Goal: Task Accomplishment & Management: Manage account settings

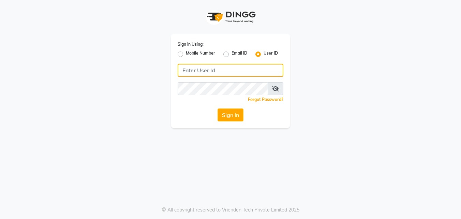
click at [190, 73] on input "Username" at bounding box center [231, 70] width 106 height 13
type input "1111122222"
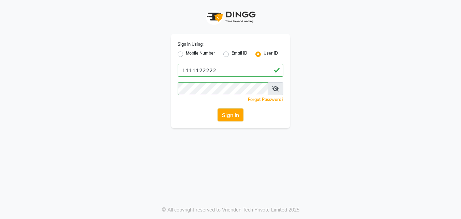
click at [224, 114] on button "Sign In" at bounding box center [231, 114] width 26 height 13
click at [280, 89] on span at bounding box center [276, 88] width 16 height 13
click at [220, 114] on button "Sign In" at bounding box center [231, 114] width 26 height 13
click at [186, 53] on label "Mobile Number" at bounding box center [200, 54] width 29 height 8
click at [186, 53] on input "Mobile Number" at bounding box center [188, 52] width 4 height 4
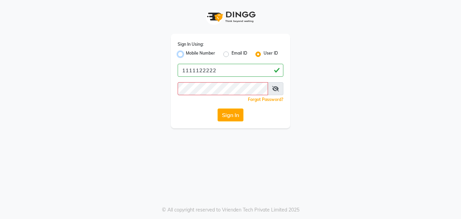
radio input "true"
radio input "false"
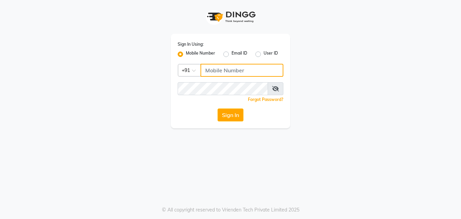
click at [205, 68] on input "Username" at bounding box center [242, 70] width 83 height 13
type input "1111122222"
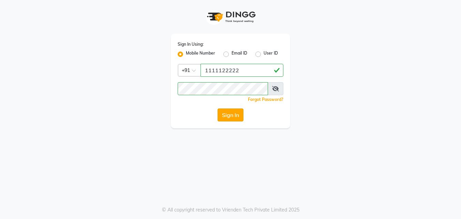
click at [224, 113] on button "Sign In" at bounding box center [231, 114] width 26 height 13
click at [317, 120] on div "Sign In Using: Mobile Number Email ID User ID Country Code × [PHONE_NUMBER] Rem…" at bounding box center [230, 64] width 389 height 128
click at [235, 113] on button "Sign In" at bounding box center [231, 114] width 26 height 13
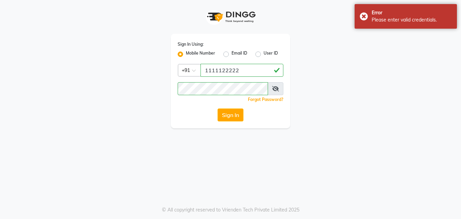
click at [272, 89] on span at bounding box center [276, 88] width 16 height 13
click at [275, 89] on icon at bounding box center [275, 88] width 7 height 5
click at [264, 55] on label "User ID" at bounding box center [271, 54] width 14 height 8
click at [264, 55] on input "User ID" at bounding box center [266, 52] width 4 height 4
radio input "true"
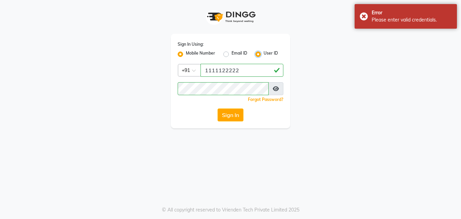
radio input "false"
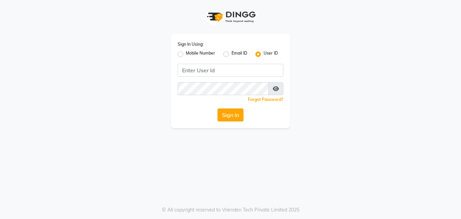
click at [235, 115] on button "Sign In" at bounding box center [231, 114] width 26 height 13
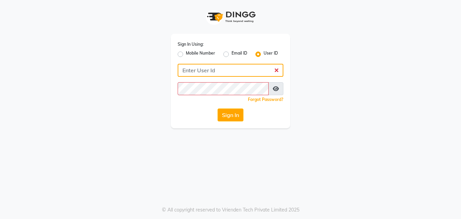
click at [216, 74] on input "Username" at bounding box center [231, 70] width 106 height 13
type input "1111122222"
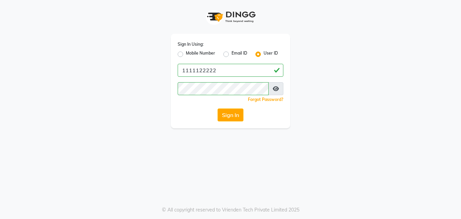
click at [221, 55] on div "Mobile Number Email ID User ID" at bounding box center [231, 54] width 106 height 8
click at [232, 56] on label "Email ID" at bounding box center [240, 54] width 16 height 8
click at [232, 55] on input "Email ID" at bounding box center [234, 52] width 4 height 4
radio input "true"
radio input "false"
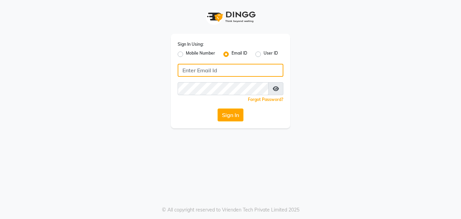
click at [228, 72] on input "Username" at bounding box center [231, 70] width 106 height 13
type input "1111122222"
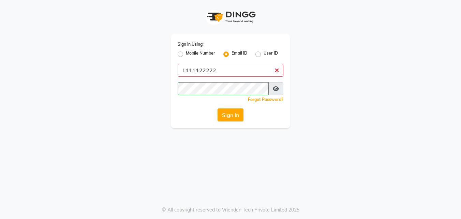
click at [225, 112] on button "Sign In" at bounding box center [231, 114] width 26 height 13
click at [225, 113] on button "Sign In" at bounding box center [231, 114] width 26 height 13
click at [259, 51] on div "User ID" at bounding box center [266, 54] width 23 height 8
click at [264, 56] on label "User ID" at bounding box center [271, 54] width 14 height 8
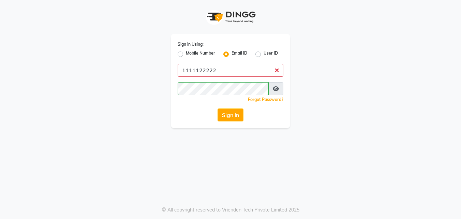
click at [264, 55] on input "User ID" at bounding box center [266, 52] width 4 height 4
radio input "true"
radio input "false"
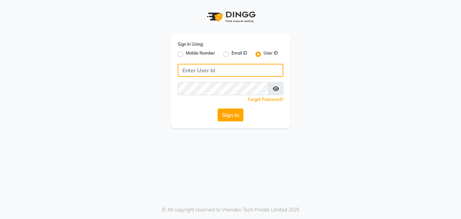
click at [231, 69] on input "Username" at bounding box center [231, 70] width 106 height 13
type input "1111122222"
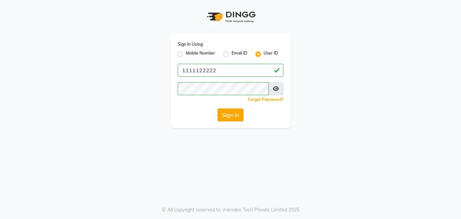
click at [224, 111] on button "Sign In" at bounding box center [231, 114] width 26 height 13
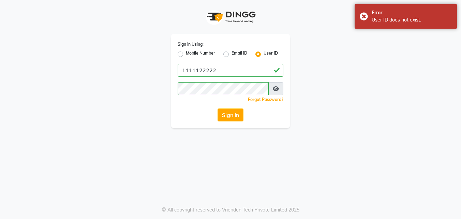
click at [181, 51] on div "Mobile Number" at bounding box center [197, 54] width 38 height 8
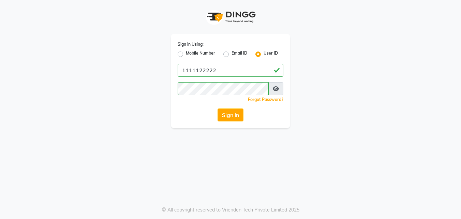
click at [186, 54] on label "Mobile Number" at bounding box center [200, 54] width 29 height 8
click at [186, 54] on input "Mobile Number" at bounding box center [188, 52] width 4 height 4
radio input "true"
radio input "false"
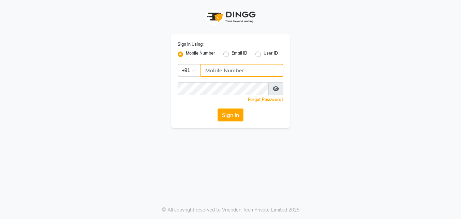
click at [207, 72] on input "Username" at bounding box center [242, 70] width 83 height 13
click at [213, 67] on input "Username" at bounding box center [242, 70] width 83 height 13
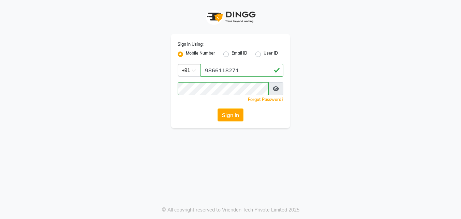
click at [296, 85] on div "Sign In Using: Mobile Number Email ID User ID Country Code × [PHONE_NUMBER] Rem…" at bounding box center [230, 64] width 389 height 128
click at [236, 112] on button "Sign In" at bounding box center [231, 114] width 26 height 13
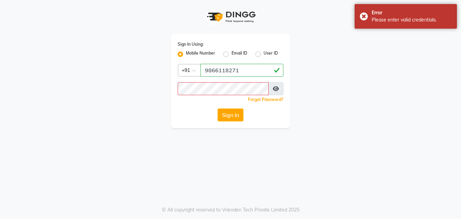
click at [313, 10] on div "Sign In Using: Mobile Number Email ID User ID Country Code × [PHONE_NUMBER] Rem…" at bounding box center [230, 64] width 389 height 128
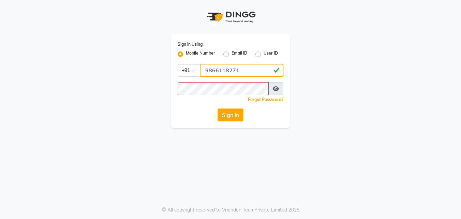
click at [255, 67] on input "9866118271" at bounding box center [242, 70] width 83 height 13
type input "9"
